Goal: Task Accomplishment & Management: Use online tool/utility

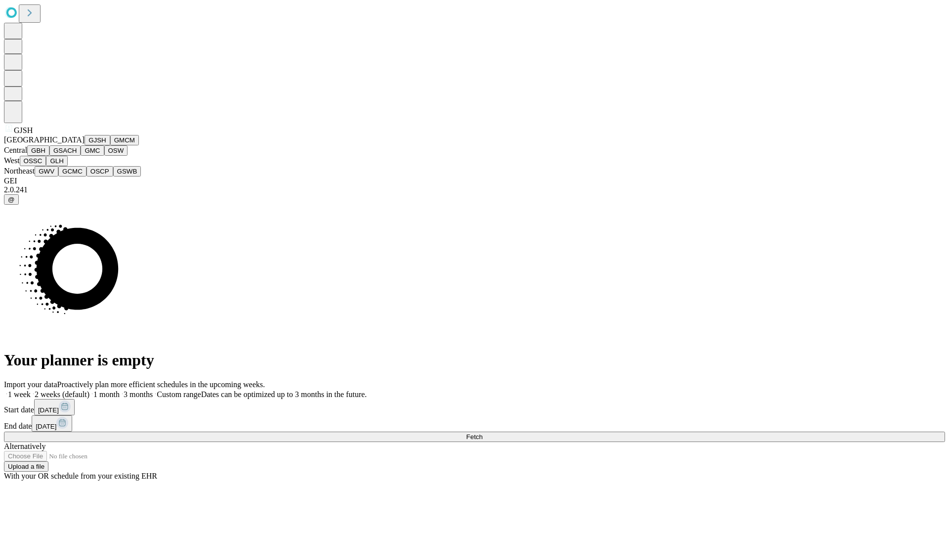
click at [85, 145] on button "GJSH" at bounding box center [98, 140] width 26 height 10
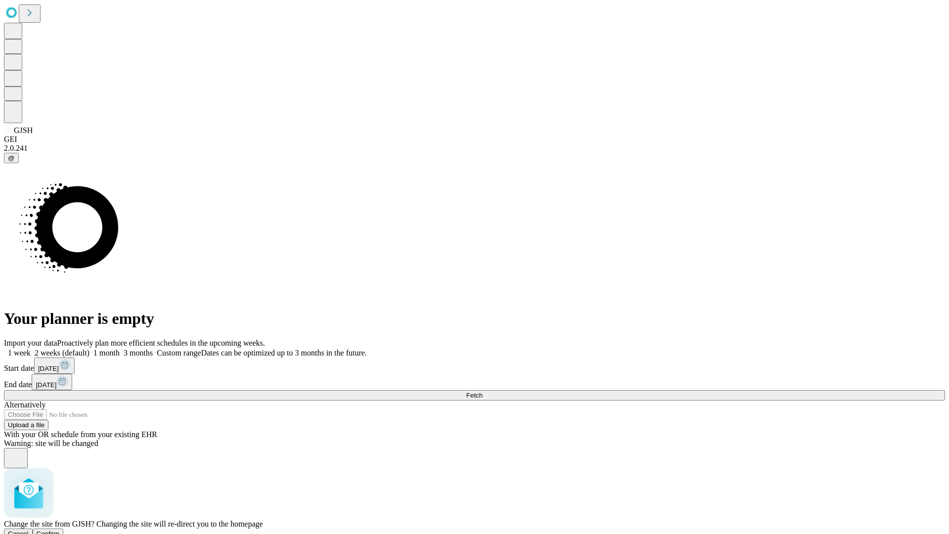
click at [60, 530] on span "Confirm" at bounding box center [48, 533] width 23 height 7
click at [31, 349] on label "1 week" at bounding box center [17, 353] width 27 height 8
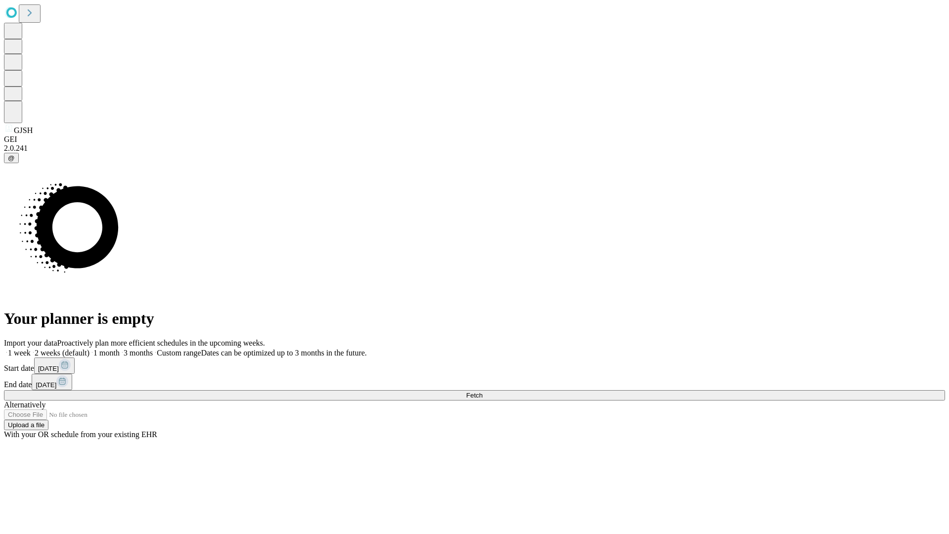
click at [483, 392] on span "Fetch" at bounding box center [474, 395] width 16 height 7
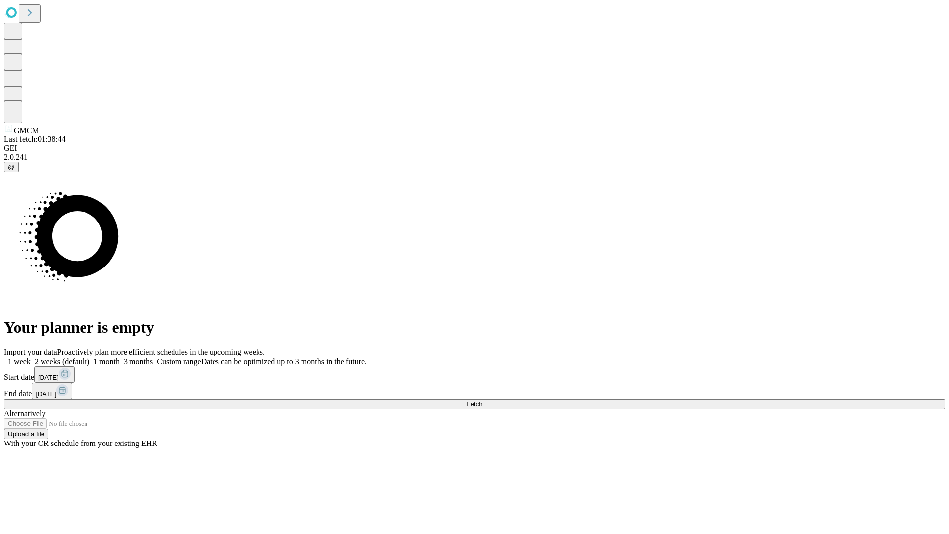
click at [483, 401] on span "Fetch" at bounding box center [474, 404] width 16 height 7
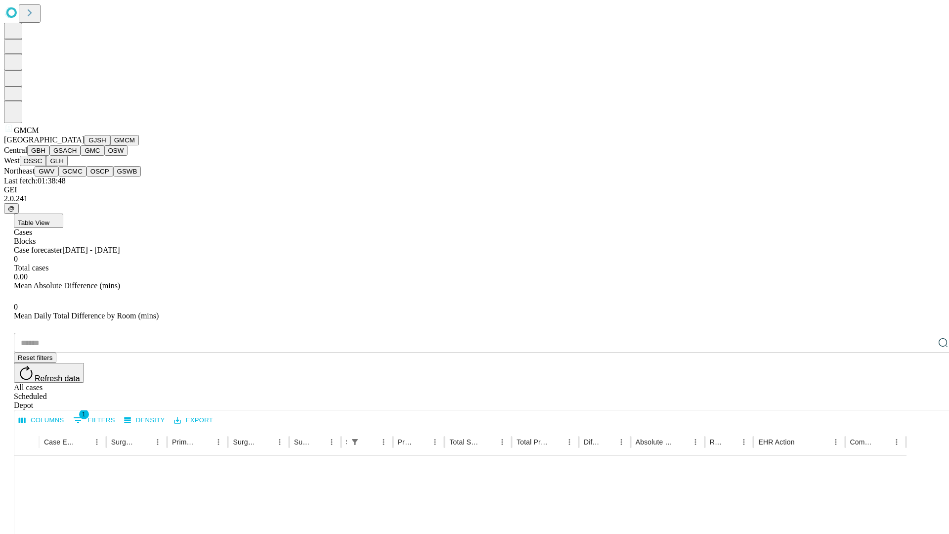
click at [49, 156] on button "GBH" at bounding box center [38, 150] width 22 height 10
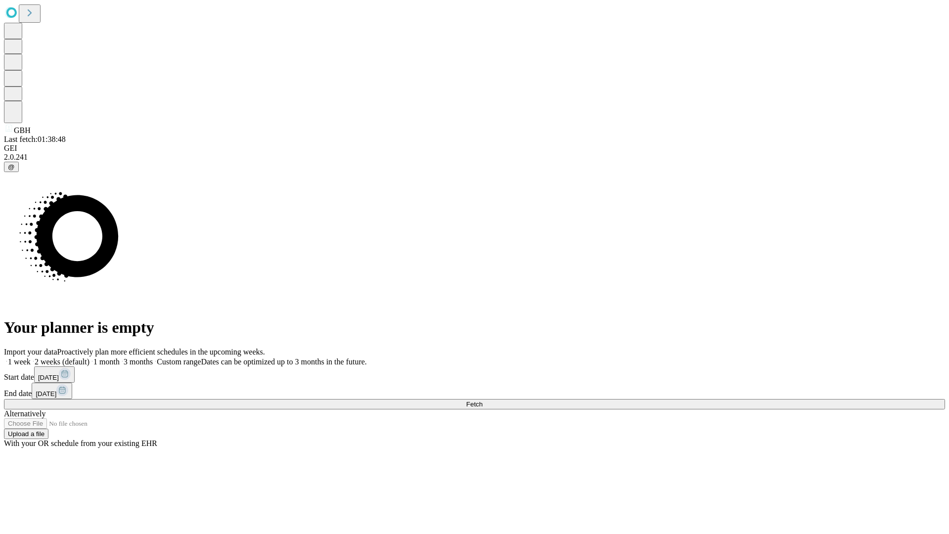
click at [31, 358] on label "1 week" at bounding box center [17, 362] width 27 height 8
click at [483, 401] on span "Fetch" at bounding box center [474, 404] width 16 height 7
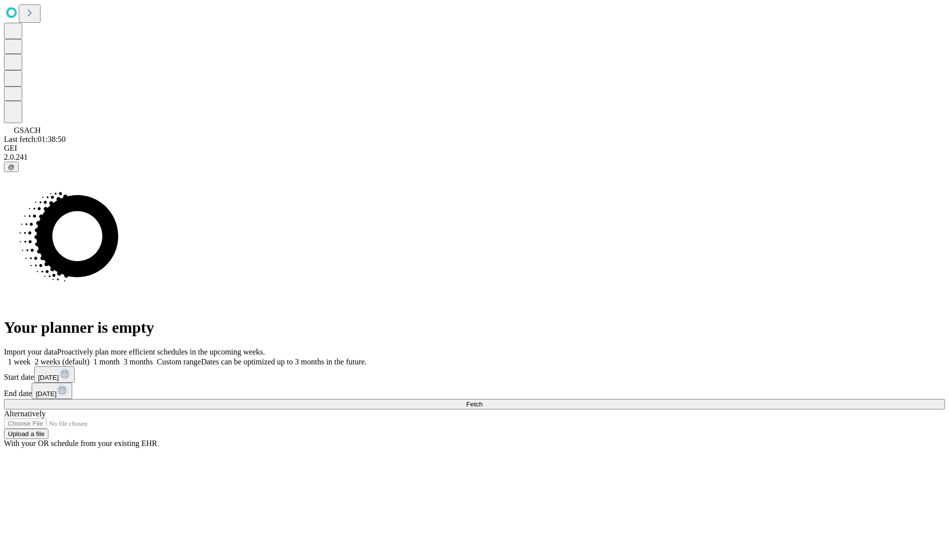
click at [31, 358] on label "1 week" at bounding box center [17, 362] width 27 height 8
click at [483, 401] on span "Fetch" at bounding box center [474, 404] width 16 height 7
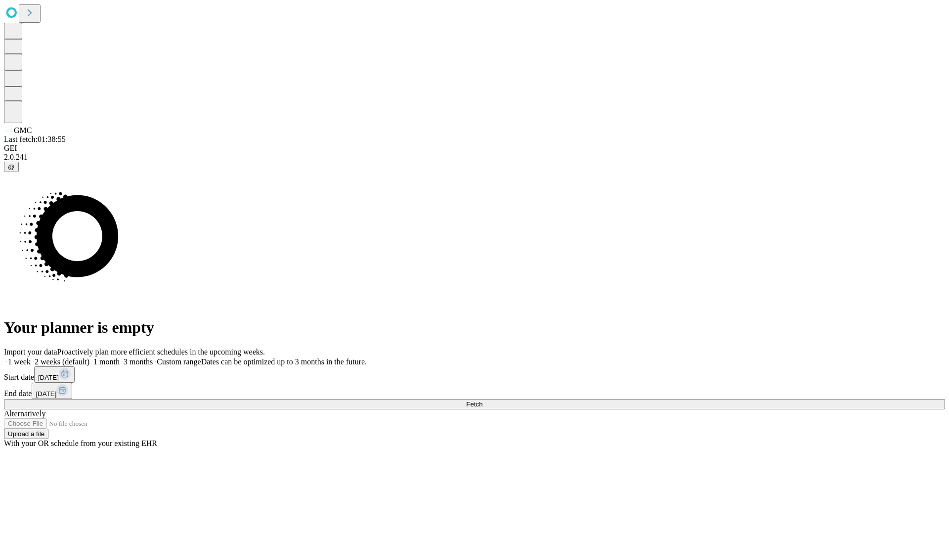
click at [31, 358] on label "1 week" at bounding box center [17, 362] width 27 height 8
click at [483, 401] on span "Fetch" at bounding box center [474, 404] width 16 height 7
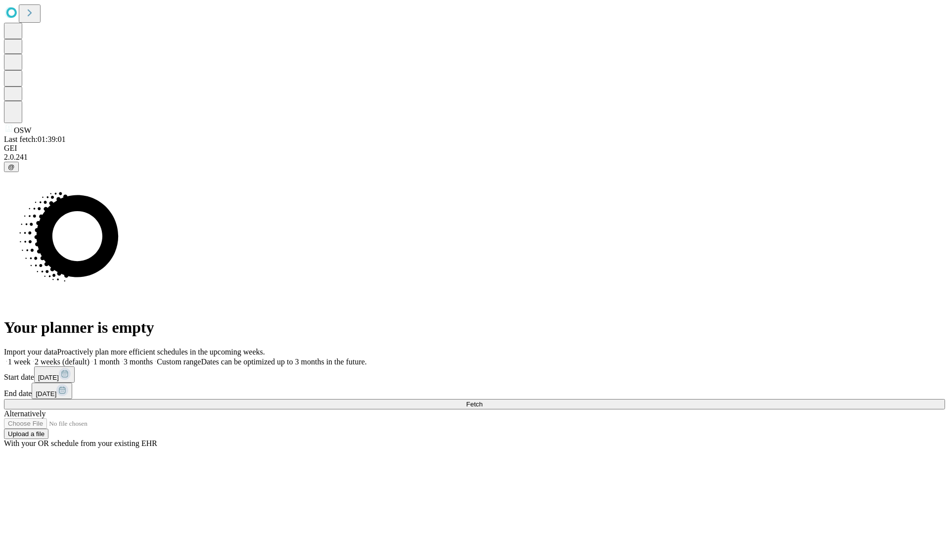
click at [31, 358] on label "1 week" at bounding box center [17, 362] width 27 height 8
click at [483, 401] on span "Fetch" at bounding box center [474, 404] width 16 height 7
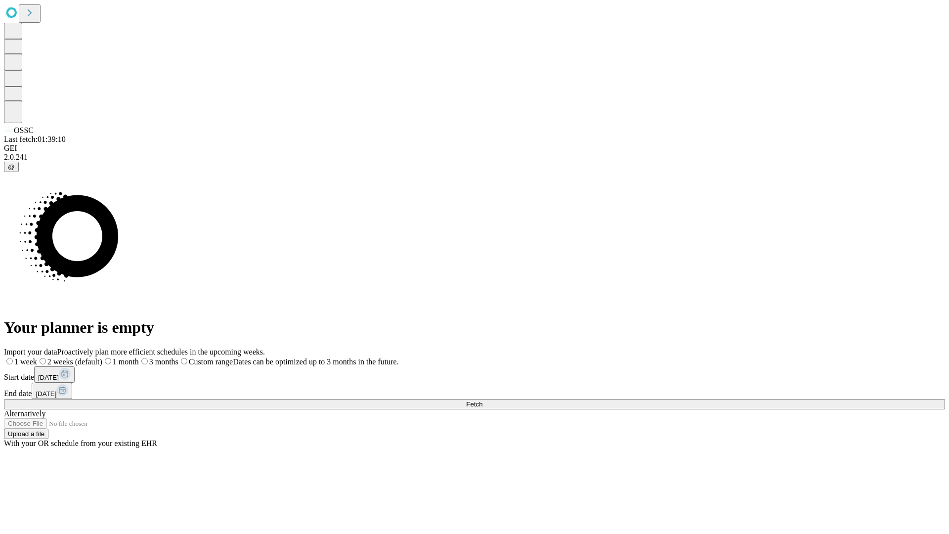
click at [37, 358] on label "1 week" at bounding box center [20, 362] width 33 height 8
click at [483, 401] on span "Fetch" at bounding box center [474, 404] width 16 height 7
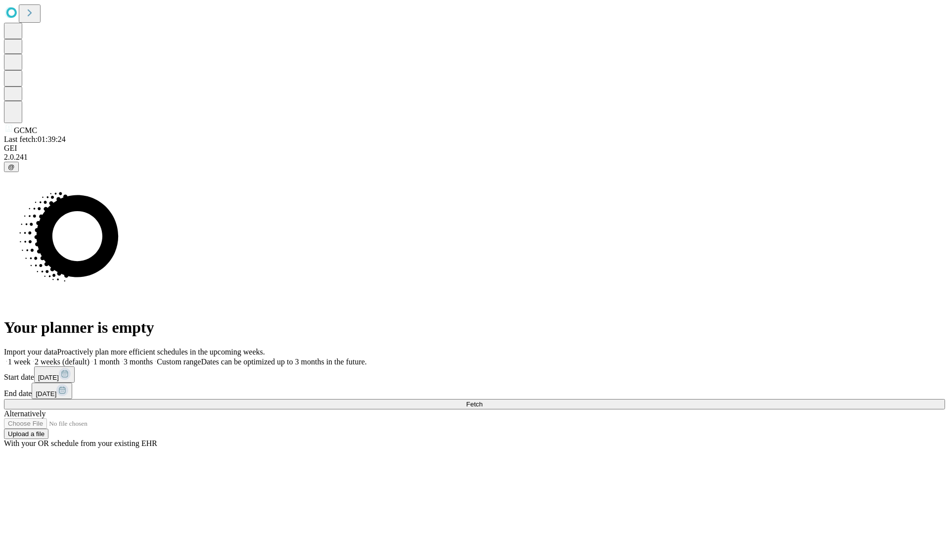
click at [31, 358] on label "1 week" at bounding box center [17, 362] width 27 height 8
click at [483, 401] on span "Fetch" at bounding box center [474, 404] width 16 height 7
